Goal: Task Accomplishment & Management: Complete application form

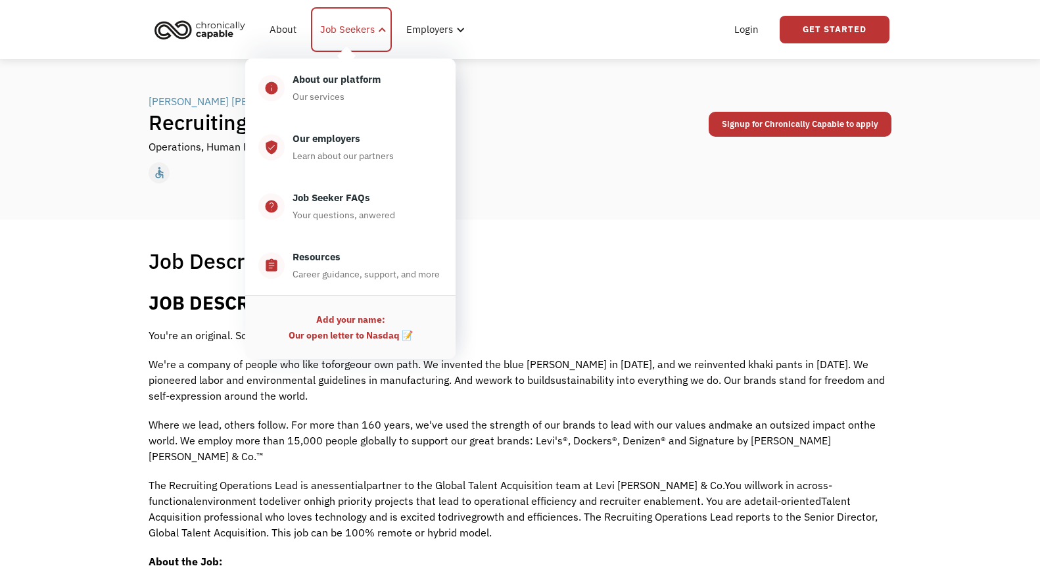
click at [352, 29] on div "Job Seekers" at bounding box center [347, 30] width 55 height 16
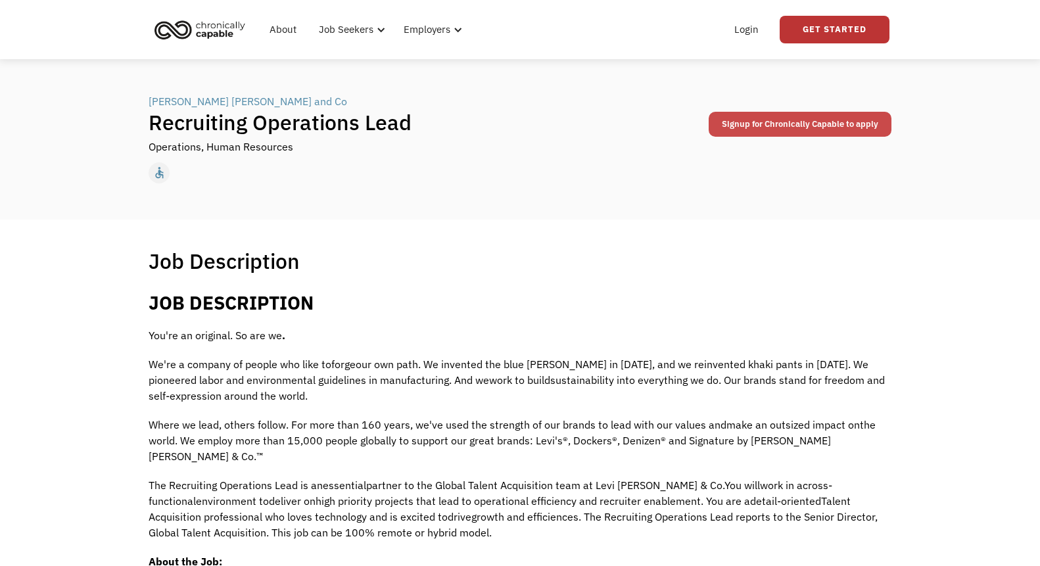
click at [810, 120] on link "Signup for Chronically Capable to apply" at bounding box center [800, 124] width 183 height 25
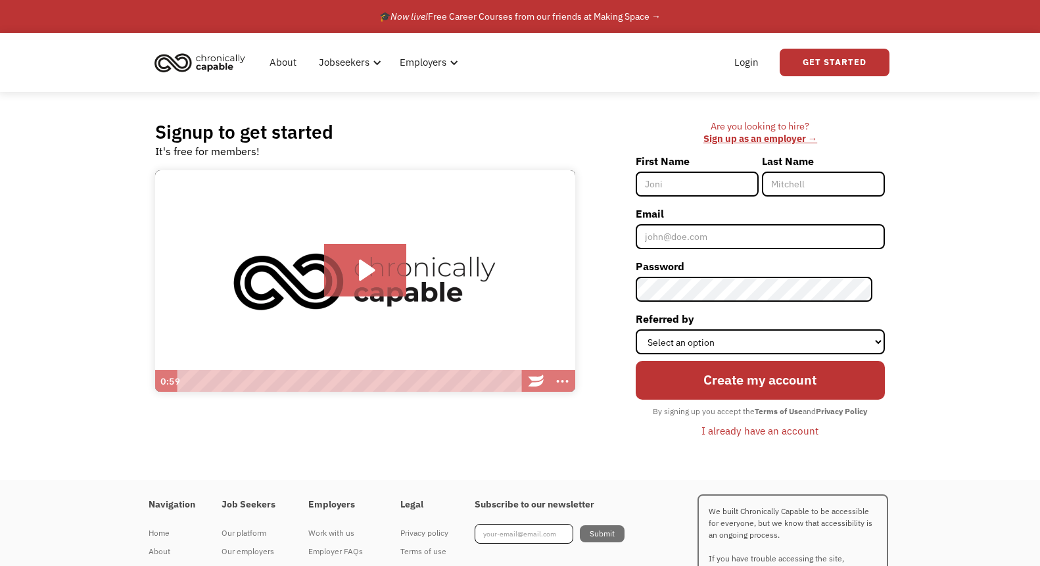
click at [693, 181] on input "First Name" at bounding box center [697, 184] width 123 height 25
type input "Jorgen"
type input "Christensen"
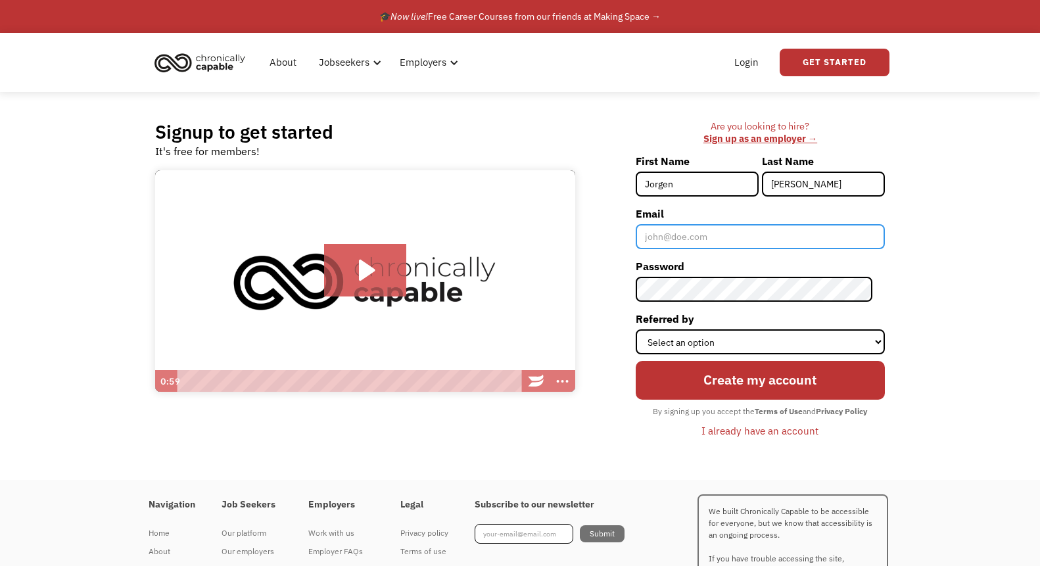
click at [747, 241] on input "Email" at bounding box center [760, 236] width 249 height 25
type input "jcfgc5@gmail.com"
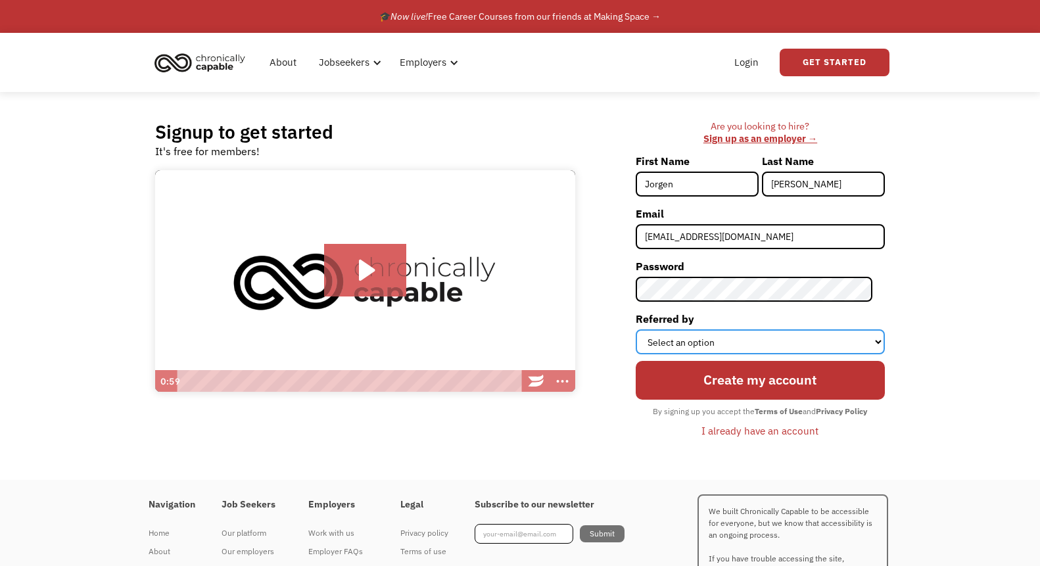
click at [753, 347] on select "Select an option Instagram Facebook Twitter Search Engine News Article Word of …" at bounding box center [760, 341] width 249 height 25
select select "Other"
click at [647, 329] on select "Select an option Instagram Facebook Twitter Search Engine News Article Word of …" at bounding box center [760, 341] width 249 height 25
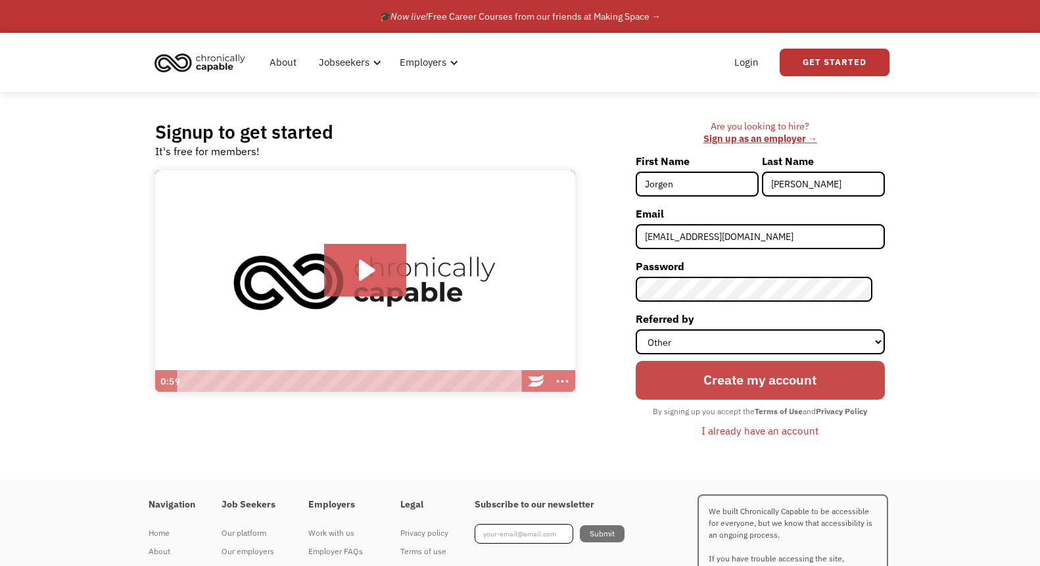
click at [786, 379] on input "Create my account" at bounding box center [760, 380] width 249 height 38
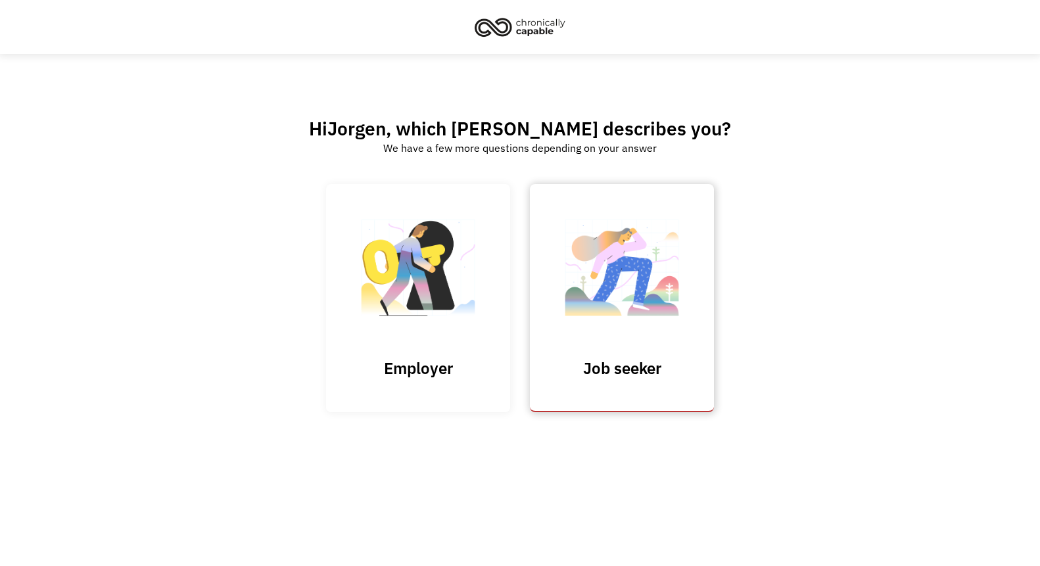
click at [639, 263] on img at bounding box center [621, 274] width 131 height 128
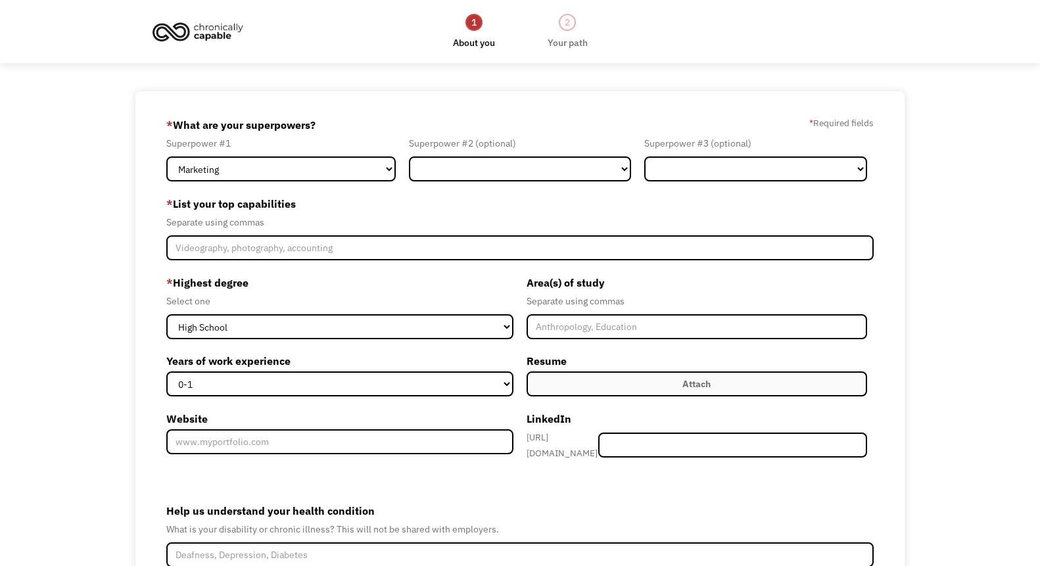
click at [331, 153] on div "Superpower #1 Marketing Human Resources Finance Technology Operations Sales Ind…" at bounding box center [283, 158] width 235 height 47
click at [335, 170] on select "Marketing Human Resources Finance Technology Operations Sales Industrial & Manu…" at bounding box center [280, 168] width 229 height 25
select select "Sales"
click at [166, 156] on select "Marketing Human Resources Finance Technology Operations Sales Industrial & Manu…" at bounding box center [280, 168] width 229 height 25
click at [490, 161] on select "Marketing Human Resources Finance Technology Operations Sales Industrial & Manu…" at bounding box center [520, 168] width 222 height 25
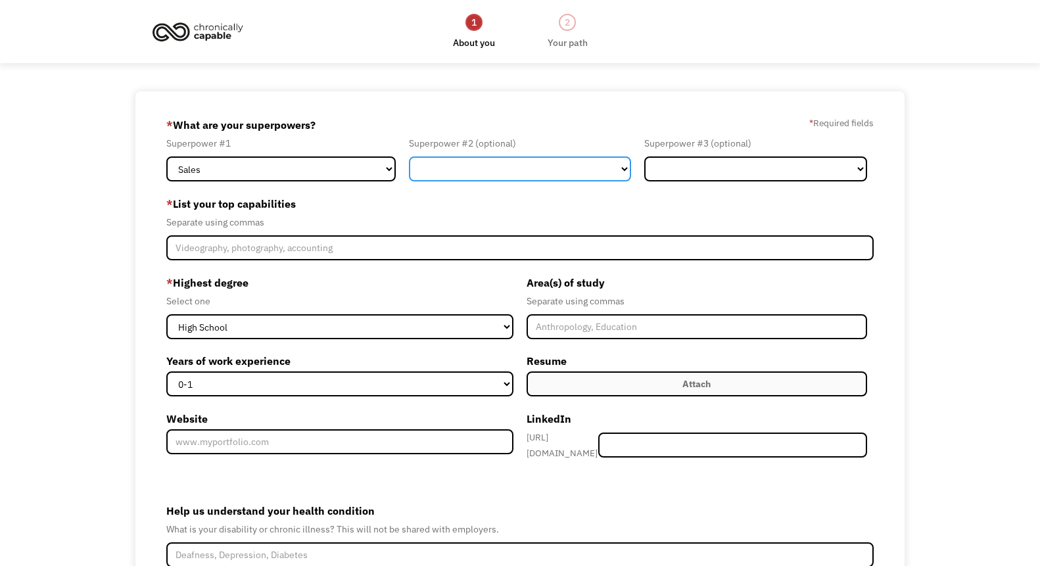
click at [409, 156] on select "Marketing Human Resources Finance Technology Operations Sales Industrial & Manu…" at bounding box center [520, 168] width 222 height 25
click at [595, 168] on select "Marketing Human Resources Finance Technology Operations Sales Industrial & Manu…" at bounding box center [520, 168] width 222 height 25
select select "Other"
click at [409, 156] on select "Marketing Human Resources Finance Technology Operations Sales Industrial & Manu…" at bounding box center [520, 168] width 222 height 25
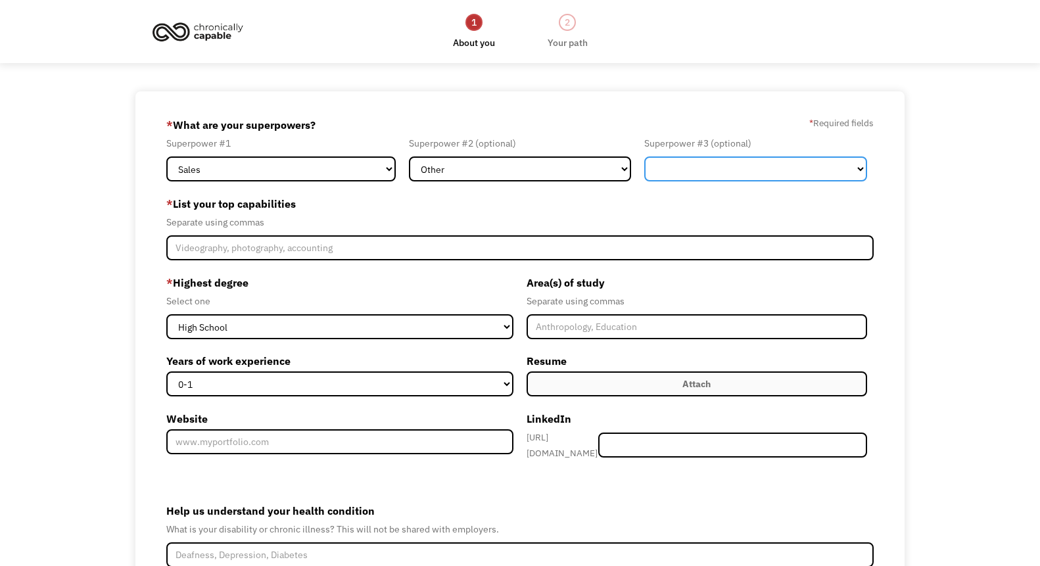
click at [764, 176] on select "Marketing Human Resources Finance Technology Operations Sales Industrial & Manu…" at bounding box center [755, 168] width 222 height 25
select select "Other"
click at [644, 156] on select "Marketing Human Resources Finance Technology Operations Sales Industrial & Manu…" at bounding box center [755, 168] width 222 height 25
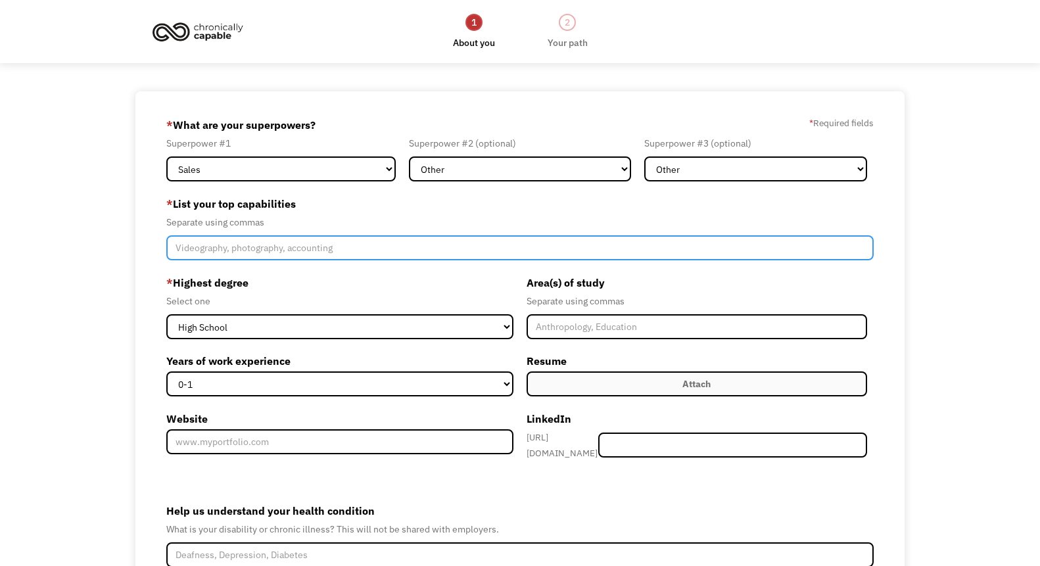
click at [449, 244] on input "Member-Create-Step1" at bounding box center [519, 247] width 707 height 25
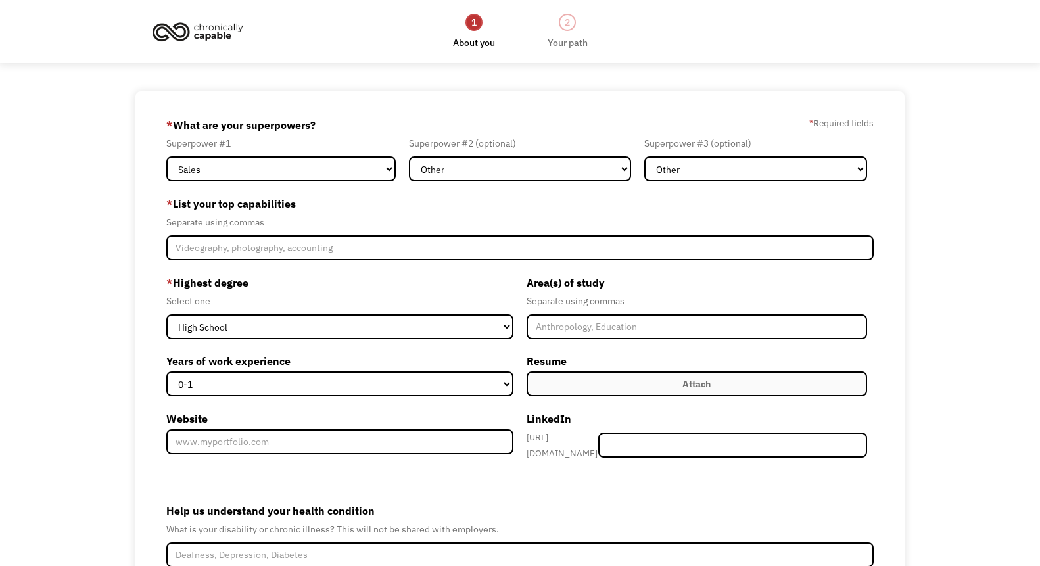
click at [466, 283] on label "* Highest degree" at bounding box center [339, 282] width 347 height 21
